Goal: Use online tool/utility

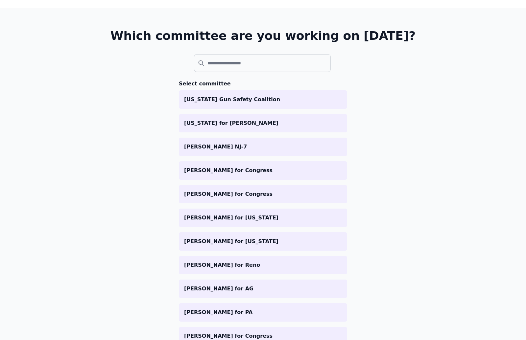
scroll to position [663, 0]
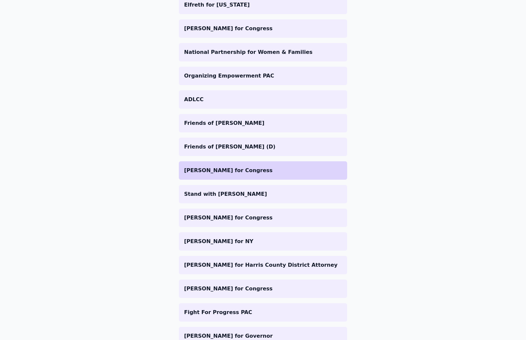
click at [223, 172] on p "[PERSON_NAME] for Congress" at bounding box center [263, 171] width 158 height 8
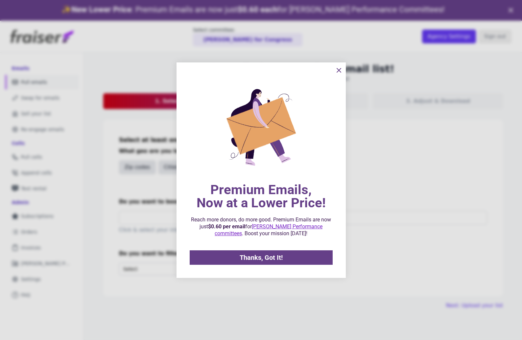
click at [341, 75] on button "information" at bounding box center [338, 70] width 13 height 13
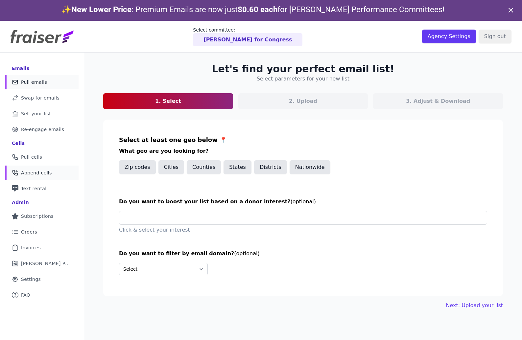
click at [25, 172] on span "Append cells" at bounding box center [36, 173] width 31 height 7
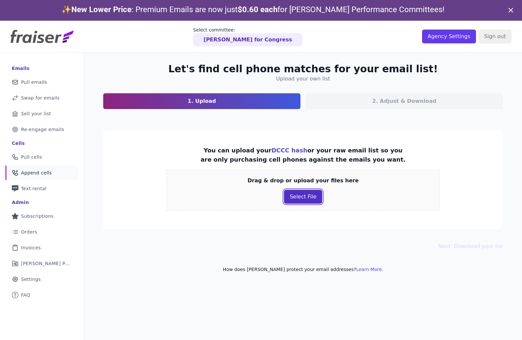
click at [288, 197] on button "Select File" at bounding box center [303, 197] width 38 height 14
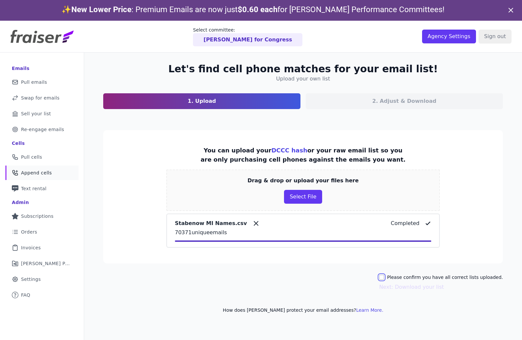
click at [384, 277] on input "Please confirm you have all correct lists uploaded." at bounding box center [381, 277] width 5 height 5
checkbox input "true"
click at [411, 288] on button "Next: Download your list" at bounding box center [411, 287] width 65 height 8
